Goal: Information Seeking & Learning: Learn about a topic

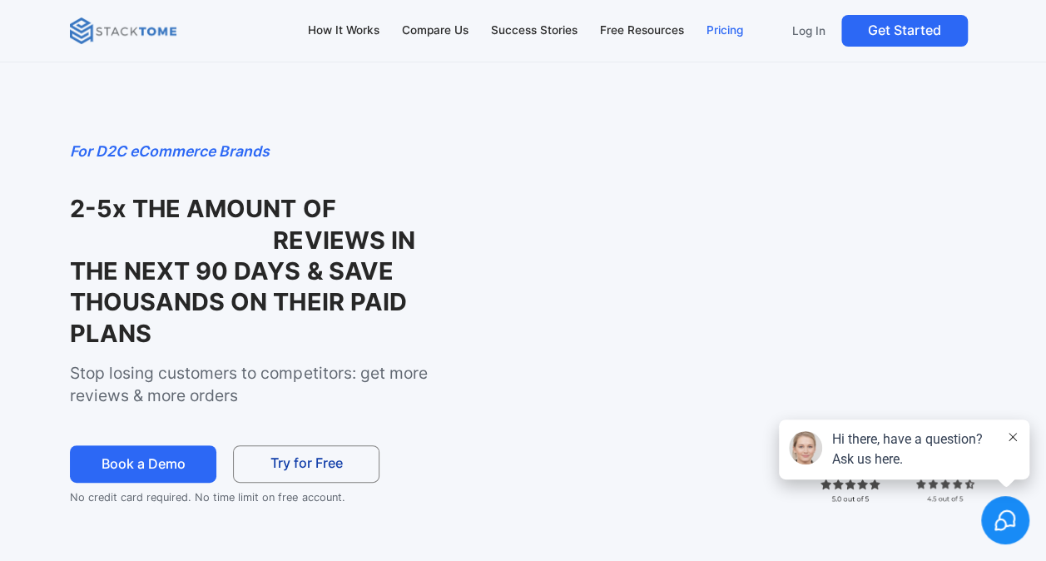
click at [729, 28] on div "Pricing" at bounding box center [723, 31] width 37 height 18
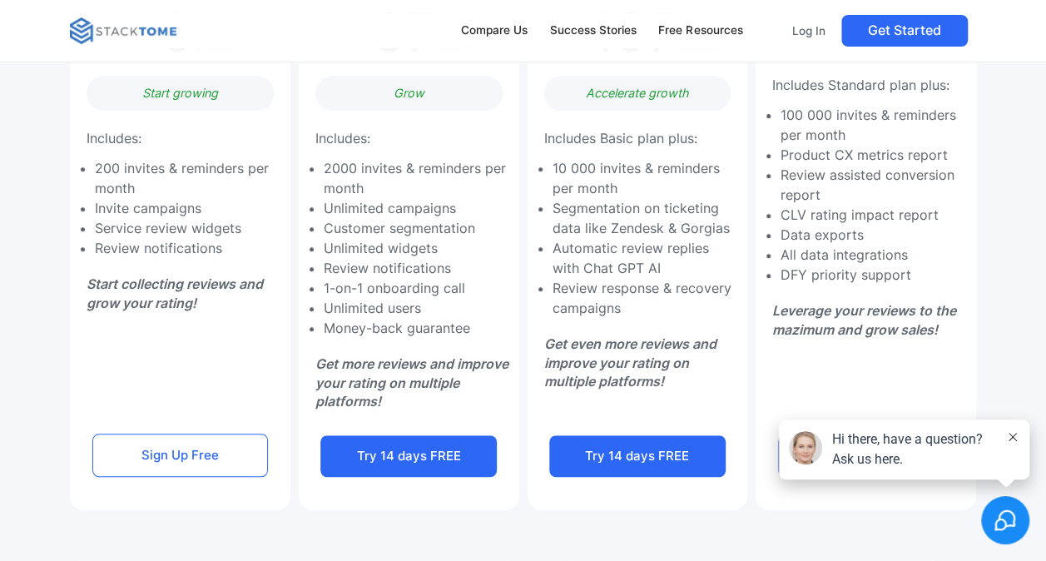
scroll to position [416, 0]
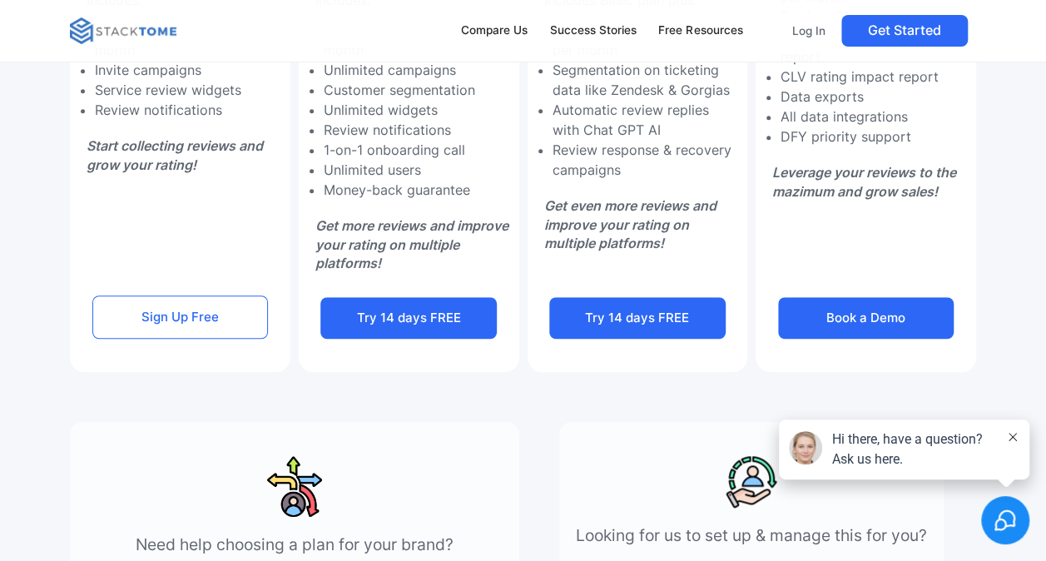
drag, startPoint x: 209, startPoint y: 32, endPoint x: 96, endPoint y: 30, distance: 112.3
click at [96, 30] on div "Compare Us Success Stories Free Resources Log In Get Started" at bounding box center [522, 30] width 905 height 35
